Goal: Transaction & Acquisition: Register for event/course

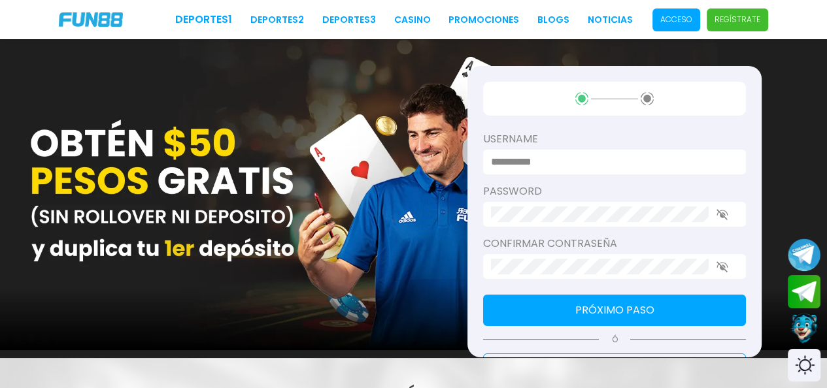
click at [584, 163] on input at bounding box center [610, 162] width 239 height 16
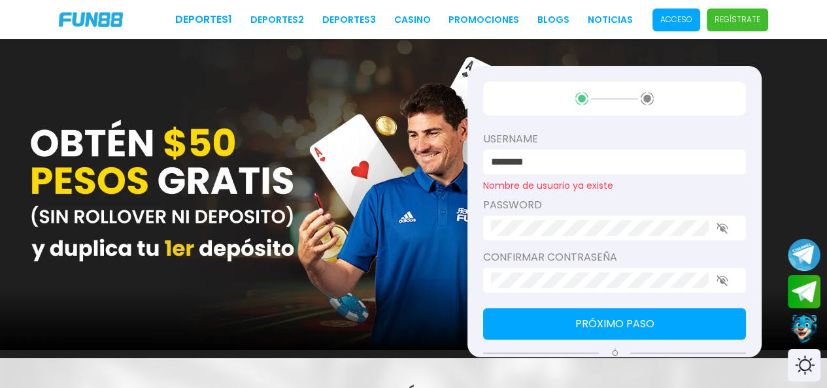
click at [583, 165] on input "********" at bounding box center [610, 162] width 239 height 16
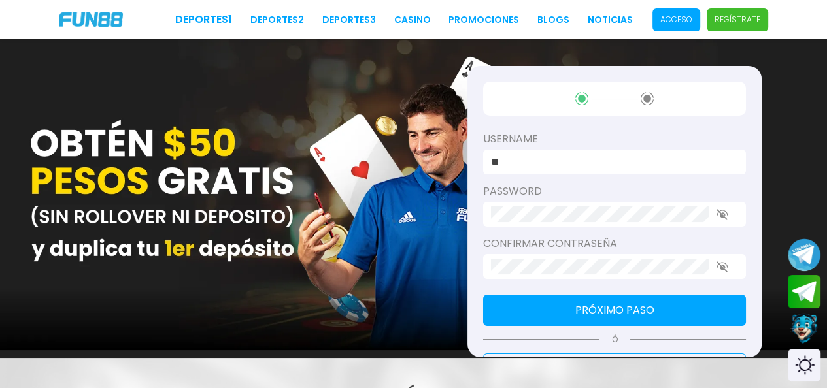
type input "*"
type input "********"
click at [719, 210] on icon "button" at bounding box center [722, 214] width 12 height 11
click at [727, 270] on icon "button" at bounding box center [722, 266] width 12 height 11
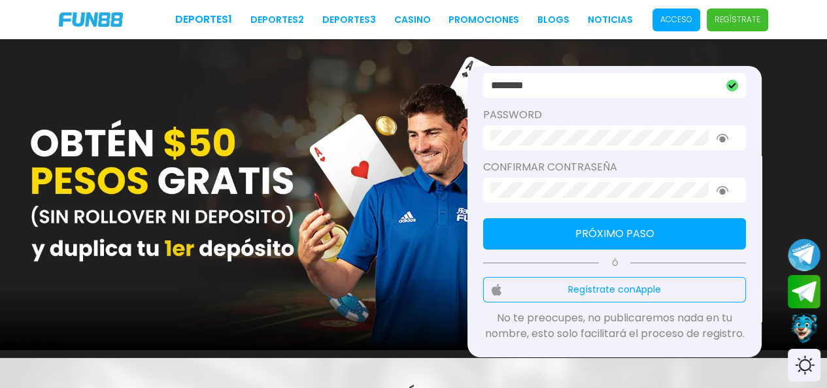
scroll to position [92, 0]
click at [641, 218] on button "Próximo paso" at bounding box center [614, 233] width 263 height 31
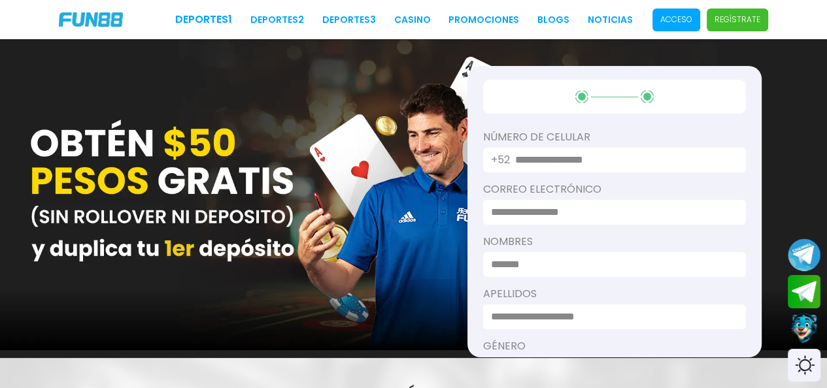
scroll to position [0, 0]
click at [593, 165] on input "text" at bounding box center [622, 162] width 215 height 16
type input "**********"
click at [586, 218] on input at bounding box center [610, 215] width 239 height 16
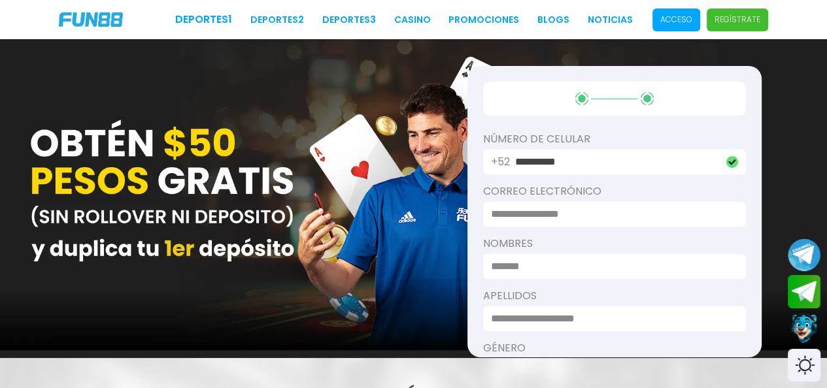
paste input "**********"
type input "**********"
click at [582, 274] on input at bounding box center [610, 267] width 239 height 16
type input "**********"
click at [592, 324] on input at bounding box center [610, 319] width 239 height 16
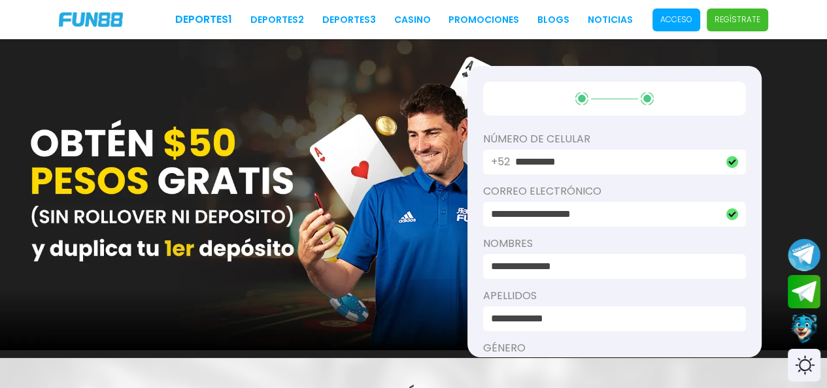
scroll to position [65, 0]
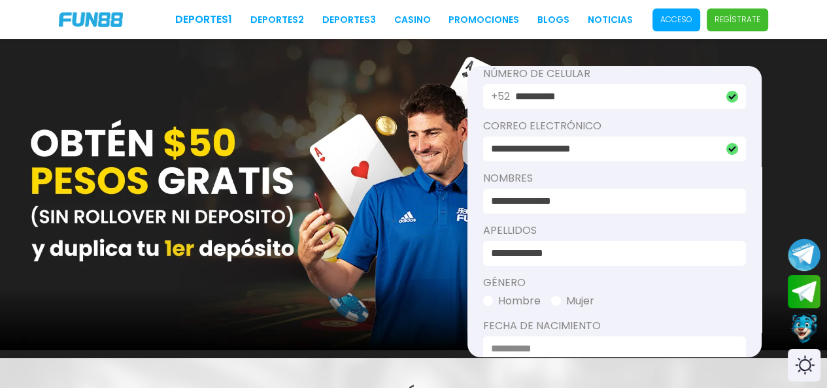
type input "**********"
click at [494, 299] on button "Hombre" at bounding box center [512, 302] width 58 height 16
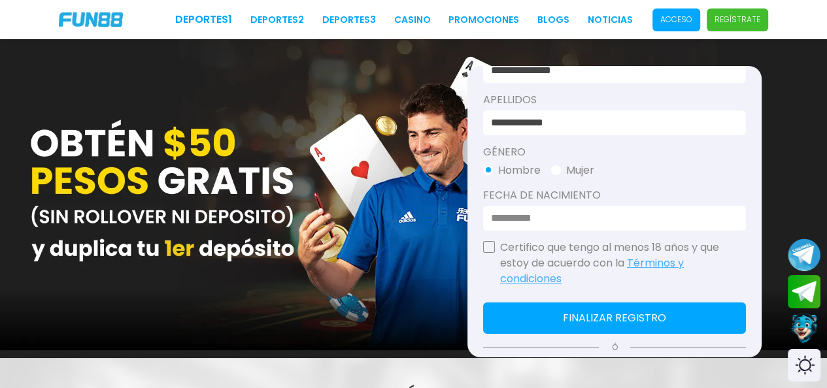
click at [546, 220] on input at bounding box center [610, 218] width 239 height 16
type input "*"
type input "**********"
click at [492, 254] on div "Certifico que tengo al menos 18 años y que estoy de acuerdo con la Términos y c…" at bounding box center [614, 263] width 263 height 47
click at [492, 246] on button "button" at bounding box center [489, 247] width 12 height 12
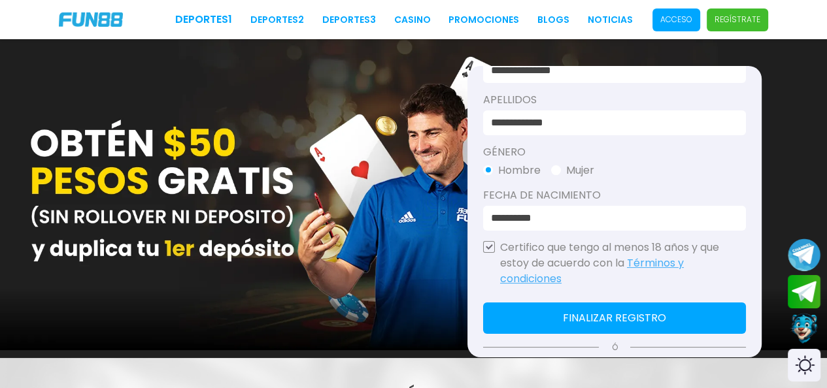
click at [653, 314] on button "Finalizar registro" at bounding box center [614, 318] width 263 height 31
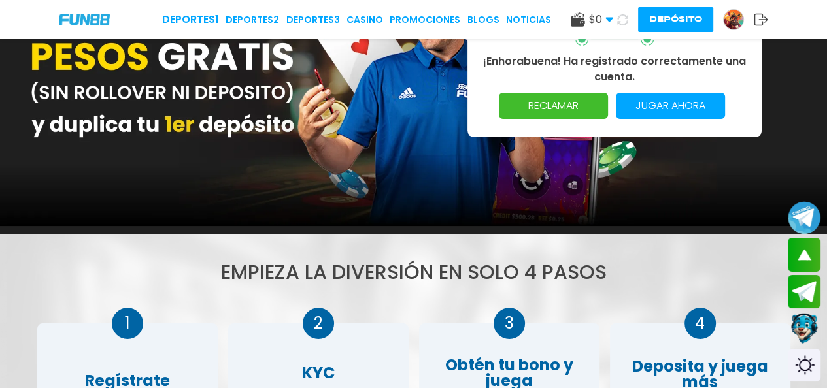
scroll to position [0, 0]
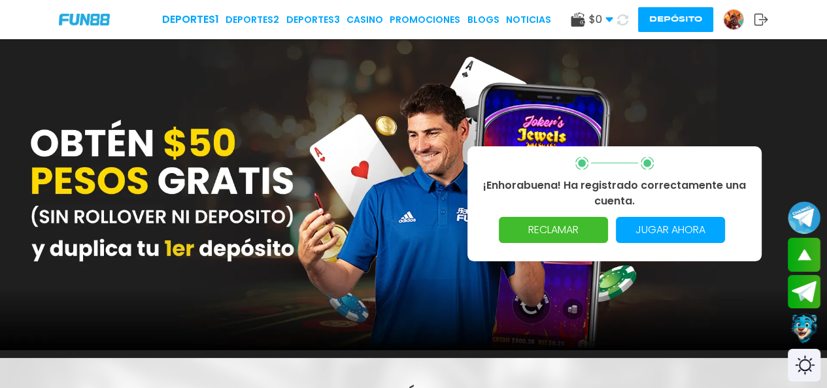
click at [577, 226] on p "RECLAMAR" at bounding box center [553, 230] width 93 height 26
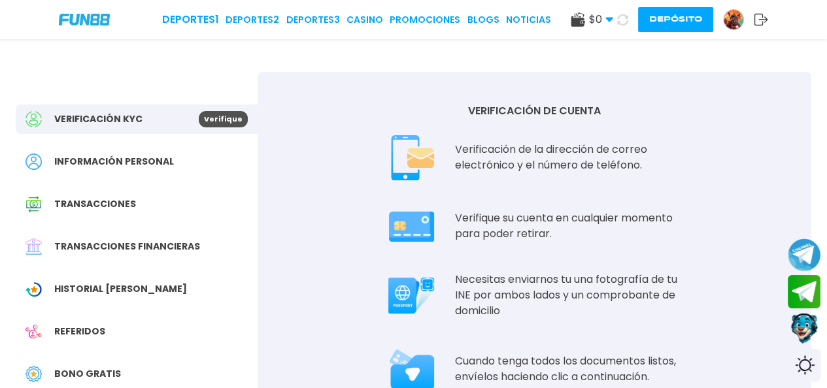
click at [394, 166] on img at bounding box center [411, 158] width 46 height 46
click at [117, 160] on span "Información personal" at bounding box center [114, 162] width 120 height 14
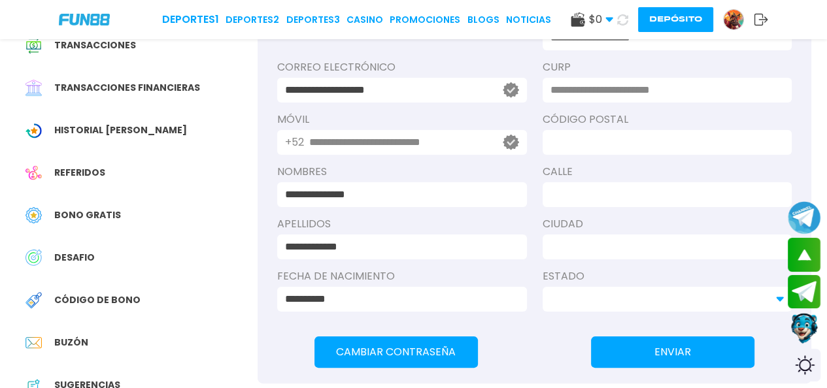
scroll to position [131, 0]
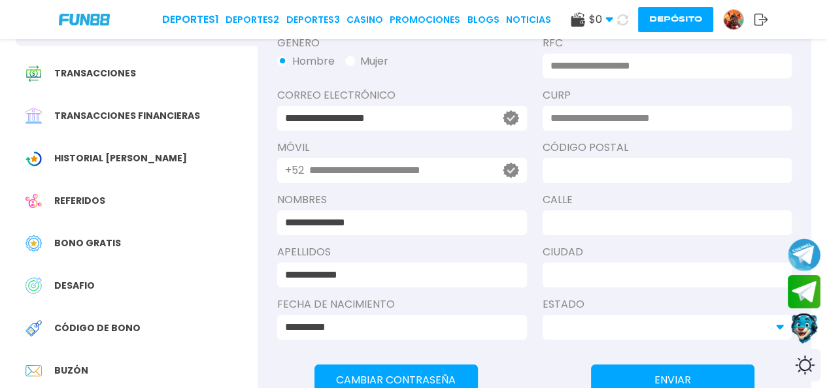
click at [104, 118] on span "Transacciones financieras" at bounding box center [127, 116] width 146 height 14
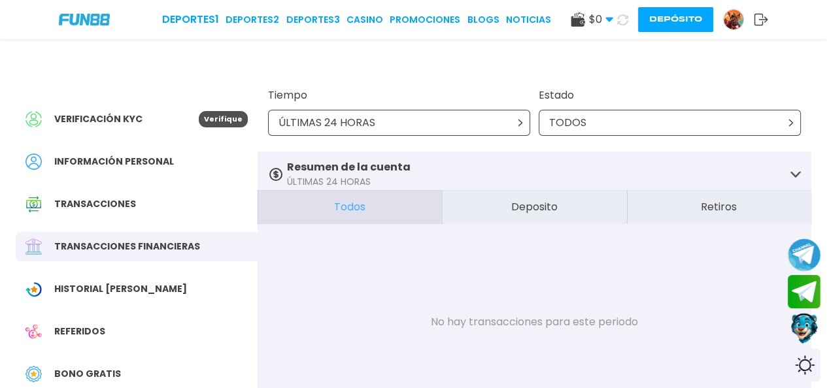
click at [128, 204] on span "Transacciones" at bounding box center [95, 204] width 82 height 14
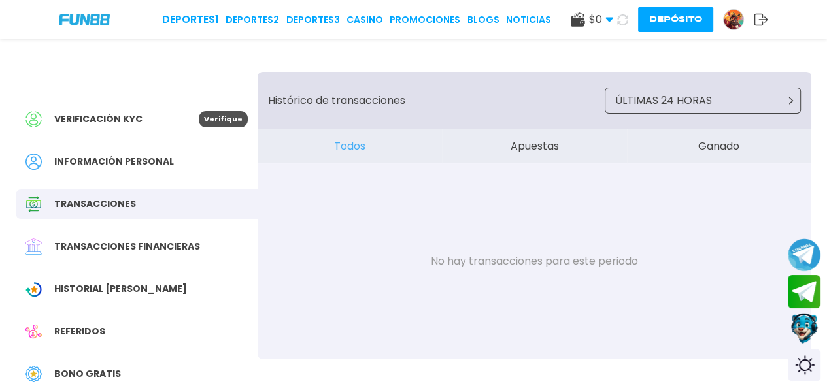
click at [136, 291] on span "Historial [PERSON_NAME]" at bounding box center [120, 289] width 133 height 14
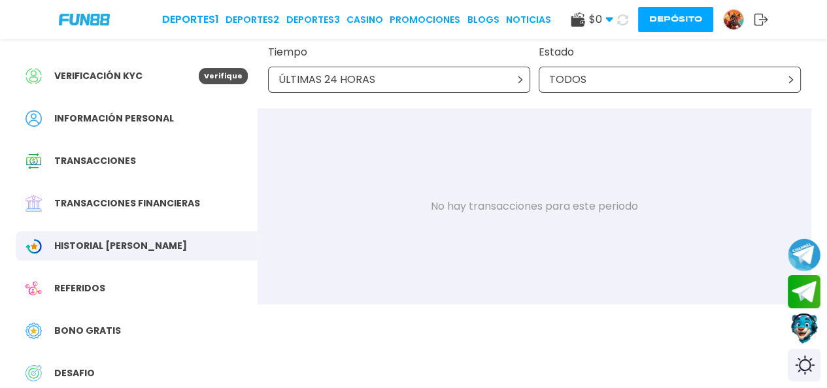
scroll to position [65, 0]
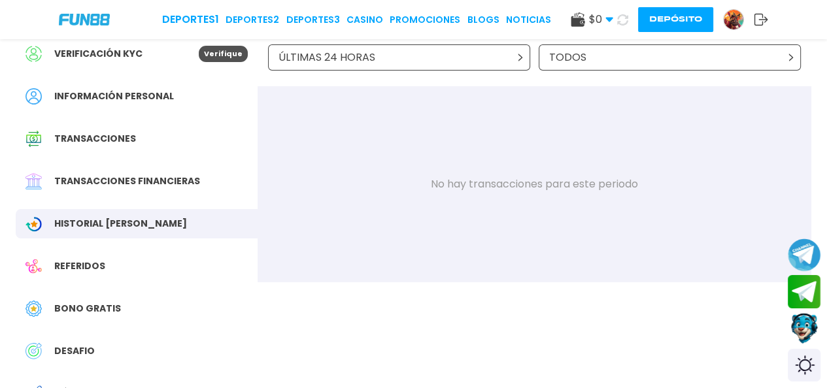
click at [107, 310] on span "Bono Gratis" at bounding box center [87, 309] width 67 height 14
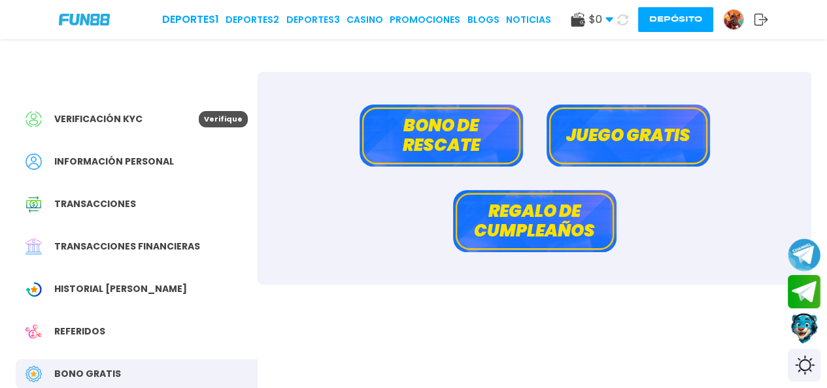
click at [638, 142] on button "Juego gratis" at bounding box center [627, 136] width 163 height 62
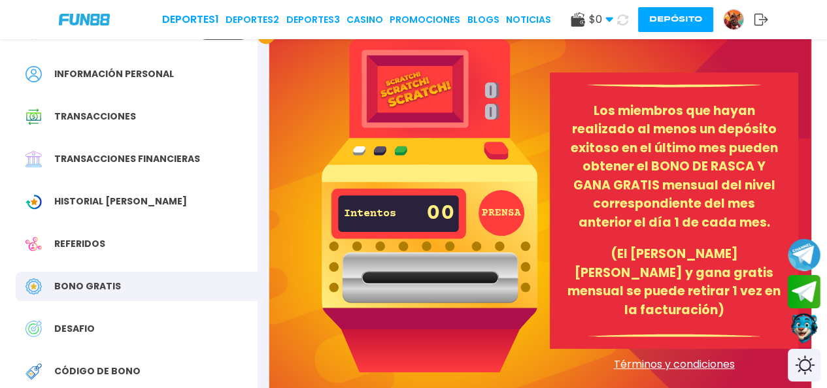
scroll to position [65, 0]
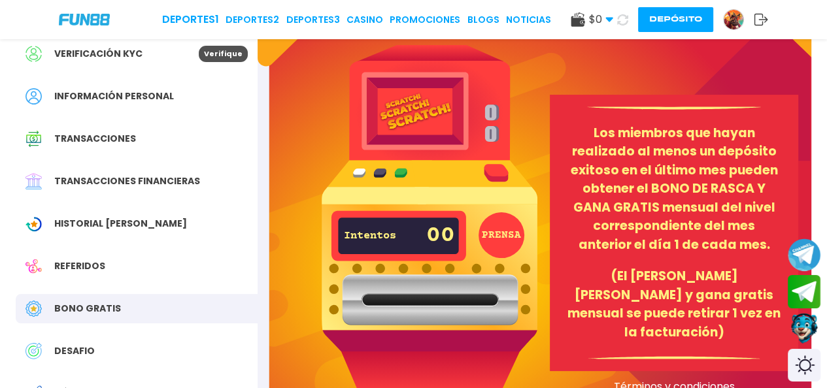
click at [433, 124] on img at bounding box center [430, 219] width 216 height 349
click at [505, 171] on img at bounding box center [430, 219] width 216 height 349
click at [507, 225] on button "PRENSA" at bounding box center [502, 235] width 46 height 46
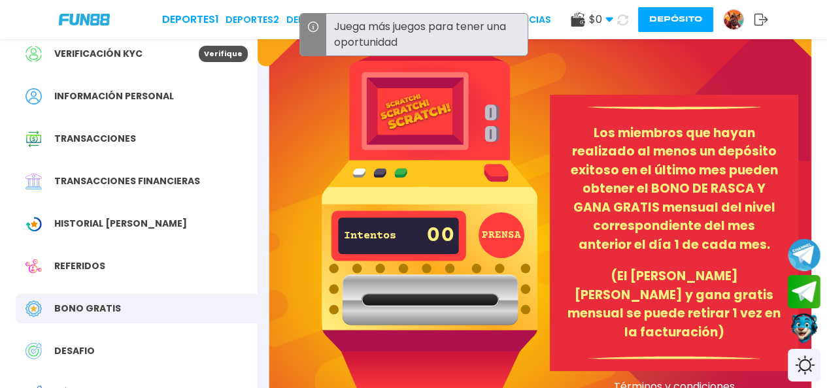
click at [431, 225] on p "00" at bounding box center [440, 235] width 29 height 35
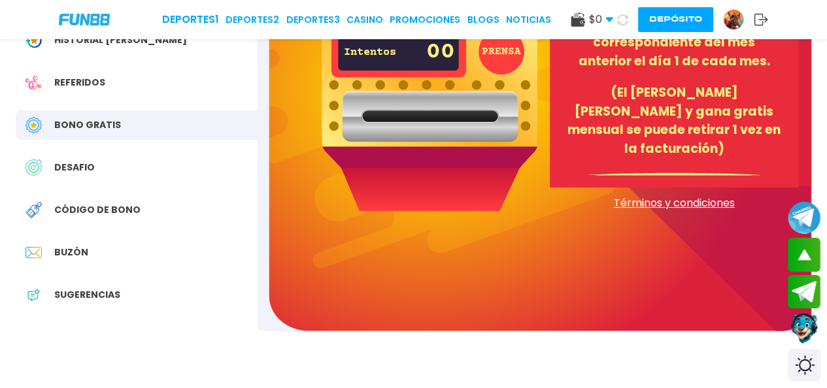
scroll to position [261, 0]
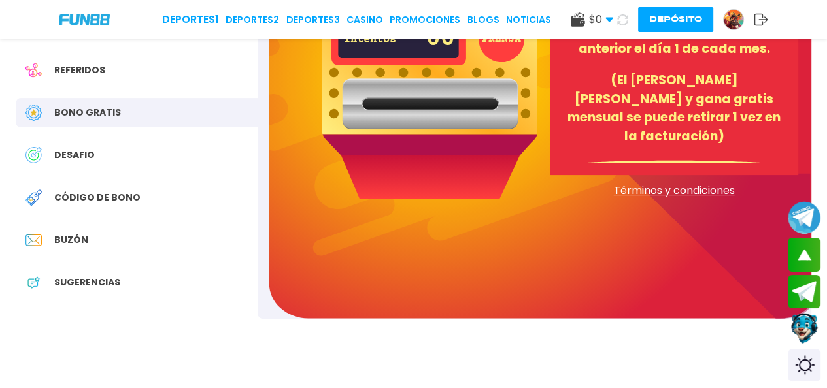
click at [115, 194] on span "Código de bono" at bounding box center [97, 198] width 86 height 14
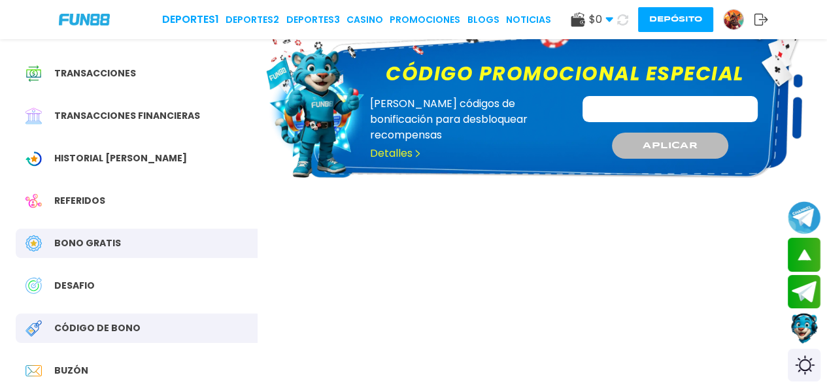
scroll to position [196, 0]
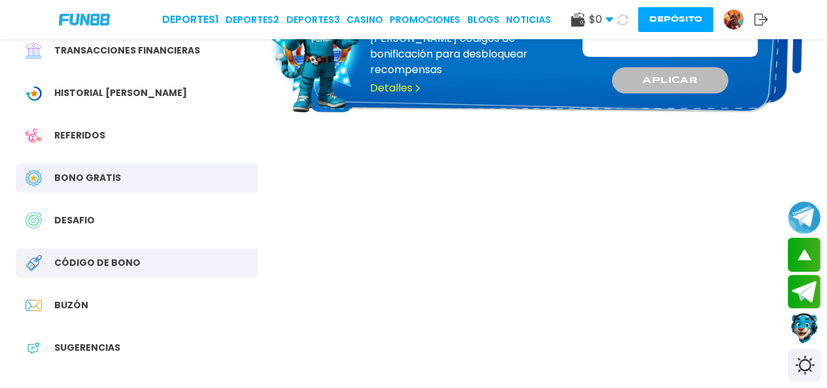
click at [84, 305] on span "Buzón" at bounding box center [71, 306] width 34 height 14
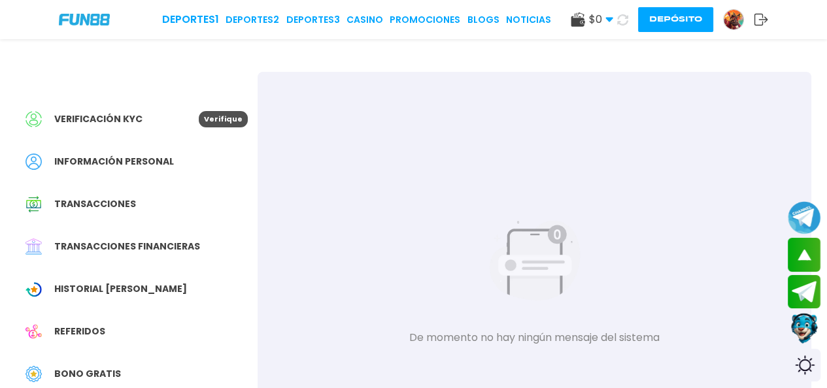
click at [603, 17] on span "$ 0" at bounding box center [601, 20] width 24 height 16
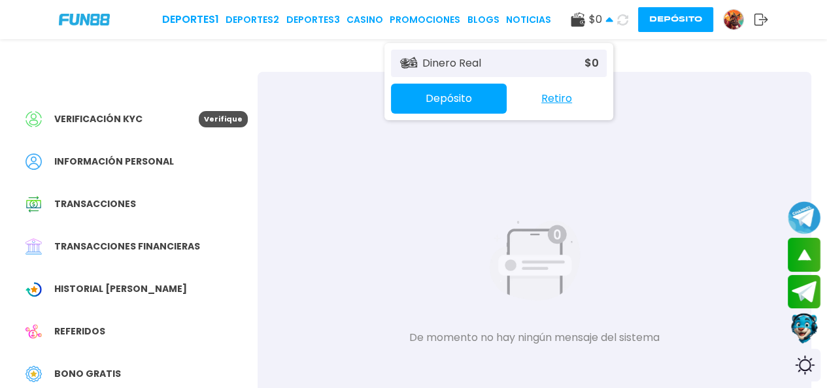
click at [628, 23] on button at bounding box center [622, 19] width 19 height 19
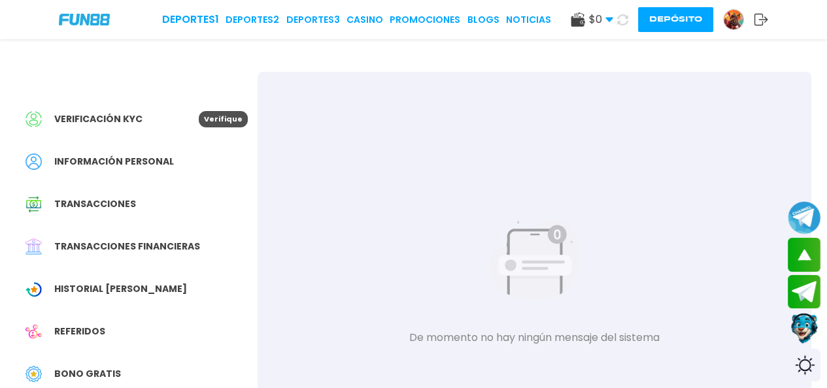
click at [575, 22] on div "$ 0 Dinero Real $ 0 Depósito Retiro" at bounding box center [592, 20] width 42 height 16
click at [575, 22] on use at bounding box center [578, 19] width 14 height 14
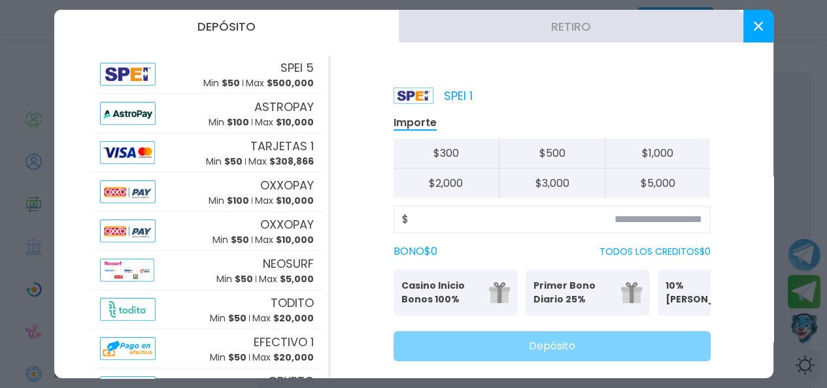
scroll to position [1, 0]
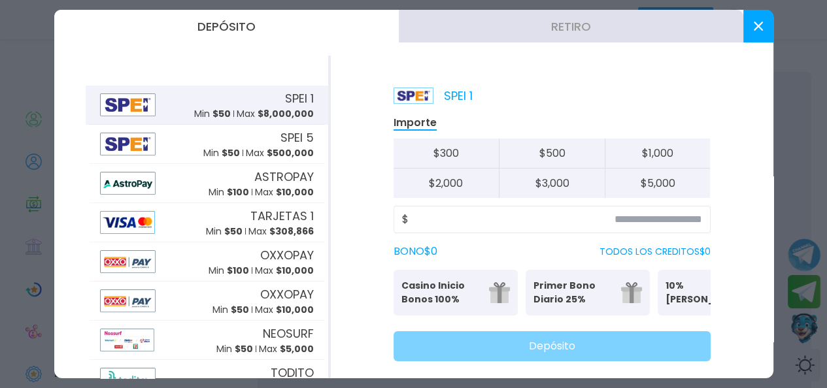
drag, startPoint x: 762, startPoint y: 22, endPoint x: 750, endPoint y: 23, distance: 11.2
click at [761, 22] on icon at bounding box center [758, 26] width 9 height 9
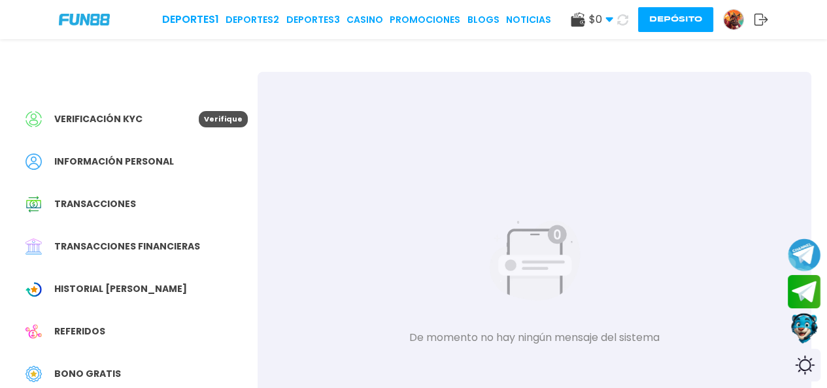
click at [76, 20] on img at bounding box center [84, 19] width 51 height 11
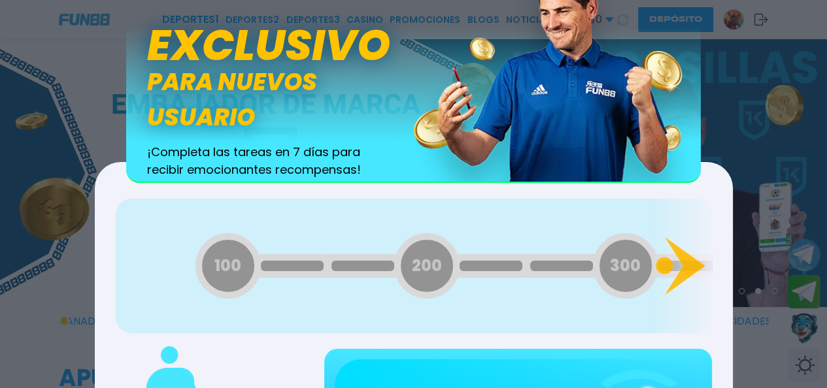
scroll to position [235, 0]
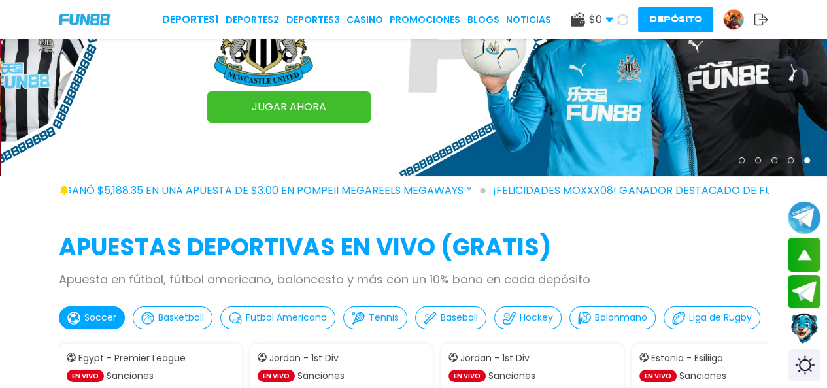
scroll to position [784, 0]
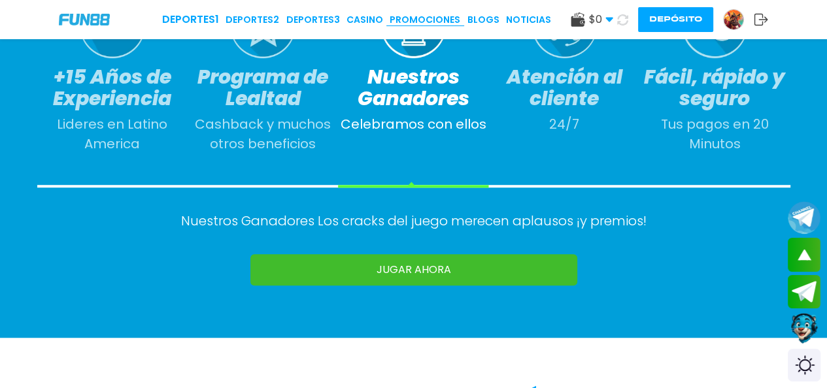
click at [405, 22] on link "Promociones" at bounding box center [425, 20] width 71 height 14
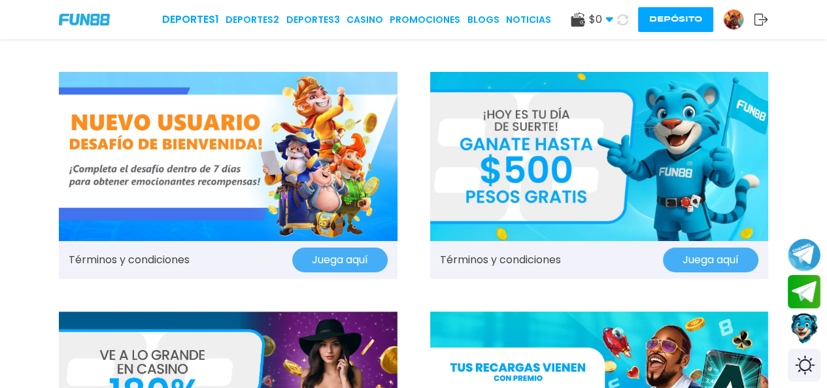
click at [697, 259] on button "Juega aquí" at bounding box center [710, 260] width 95 height 25
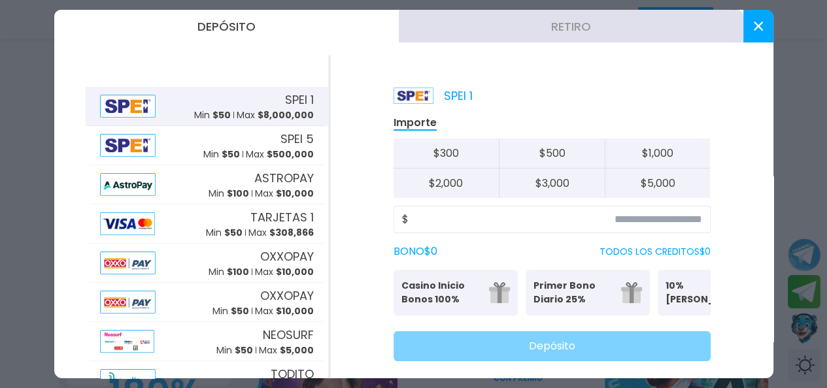
click at [761, 30] on icon at bounding box center [758, 26] width 9 height 9
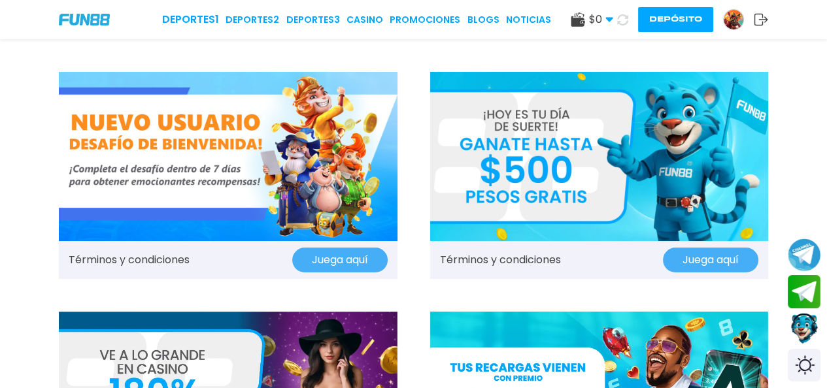
click at [327, 252] on button "Juega aquí" at bounding box center [339, 260] width 95 height 25
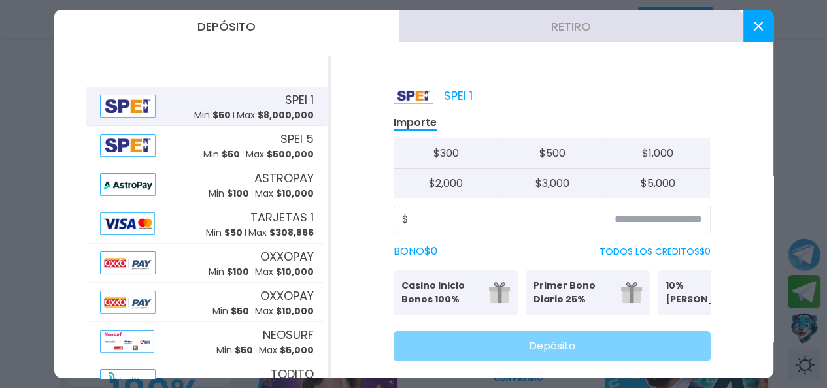
click at [758, 24] on icon at bounding box center [758, 26] width 9 height 9
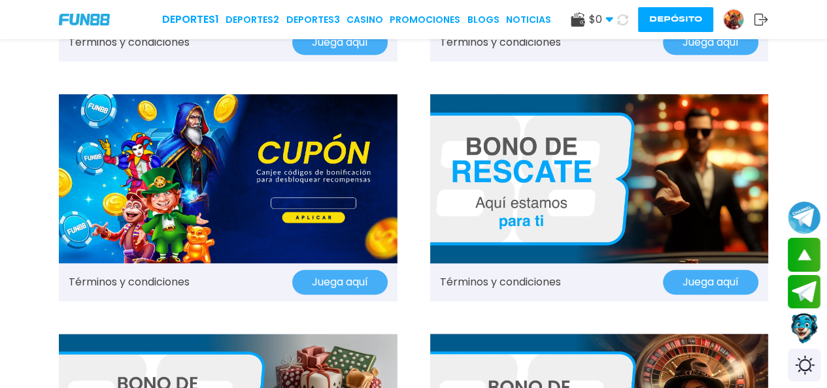
scroll to position [981, 0]
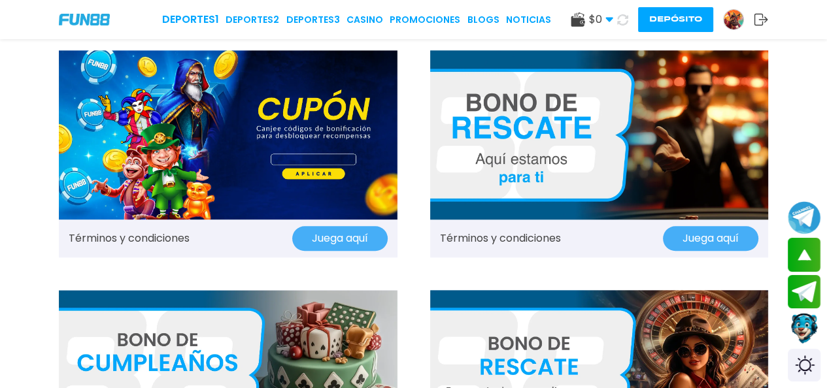
click at [731, 233] on button "Juega aquí" at bounding box center [710, 238] width 95 height 25
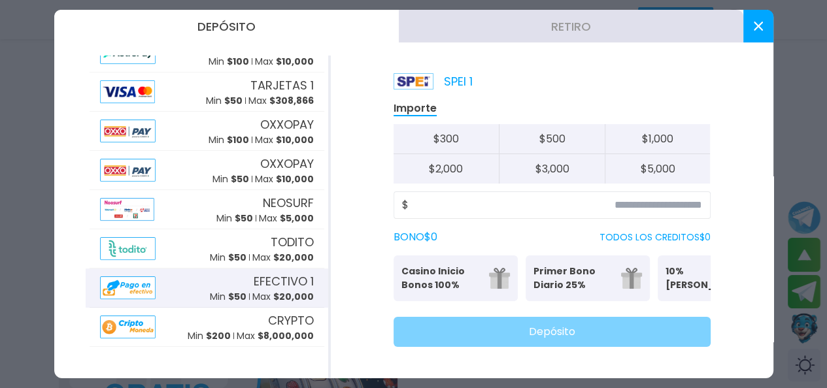
scroll to position [1242, 0]
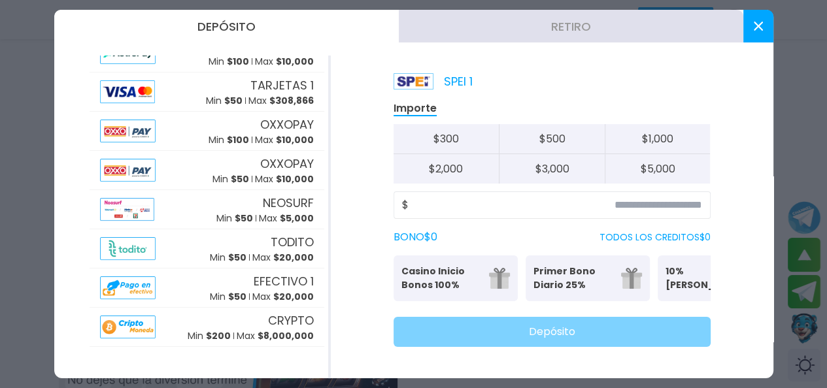
click at [754, 27] on icon at bounding box center [758, 26] width 9 height 9
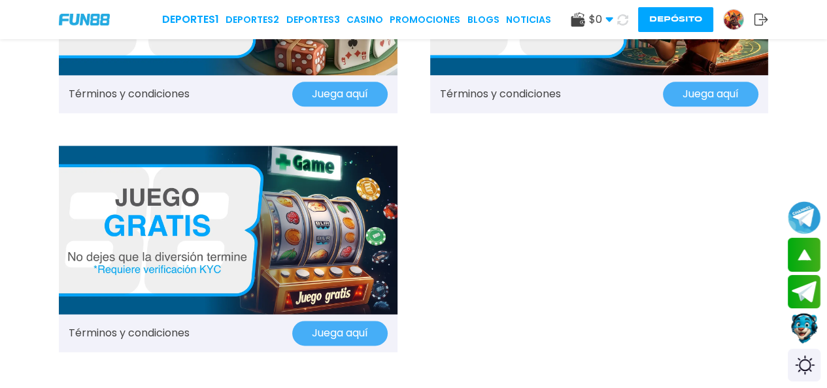
scroll to position [1373, 0]
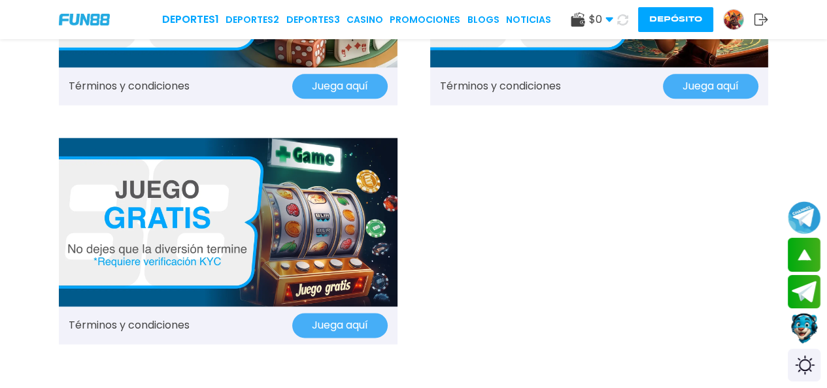
click at [363, 322] on button "Juega aquí" at bounding box center [339, 325] width 95 height 25
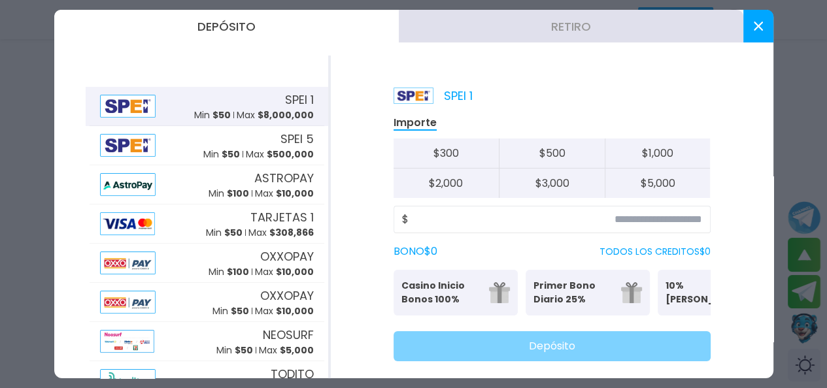
click at [763, 22] on button at bounding box center [758, 26] width 30 height 33
